Goal: Information Seeking & Learning: Learn about a topic

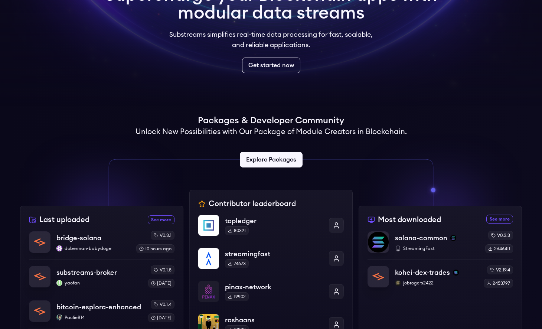
scroll to position [203, 0]
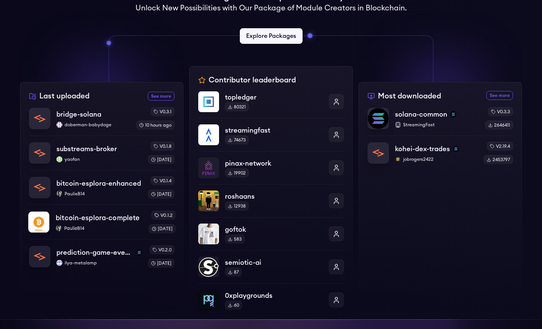
click at [76, 227] on p "PaulieB14" at bounding box center [99, 228] width 87 height 6
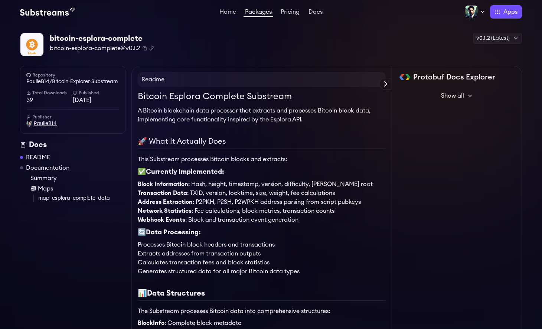
click at [47, 123] on span "PaulieB14" at bounding box center [45, 123] width 23 height 7
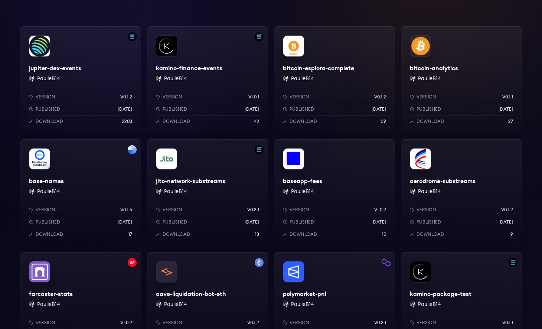
scroll to position [131, 0]
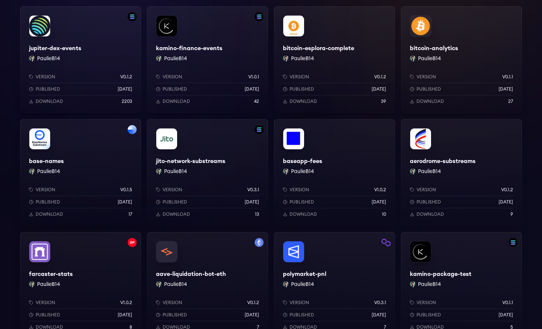
click at [209, 93] on div "Version v1.0.1 Published 6 days ago Download 42" at bounding box center [207, 89] width 103 height 30
